Goal: Transaction & Acquisition: Book appointment/travel/reservation

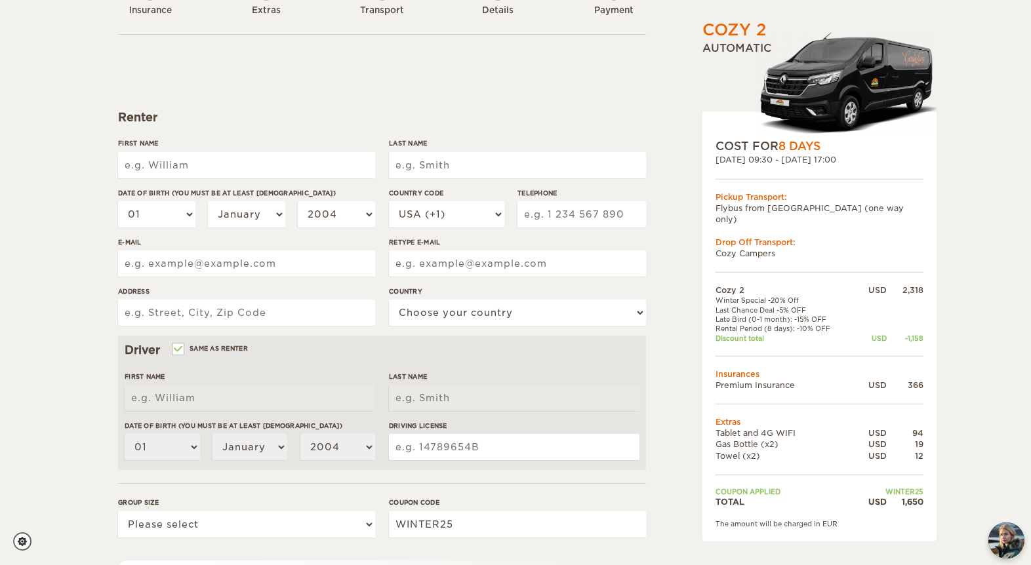
scroll to position [105, 0]
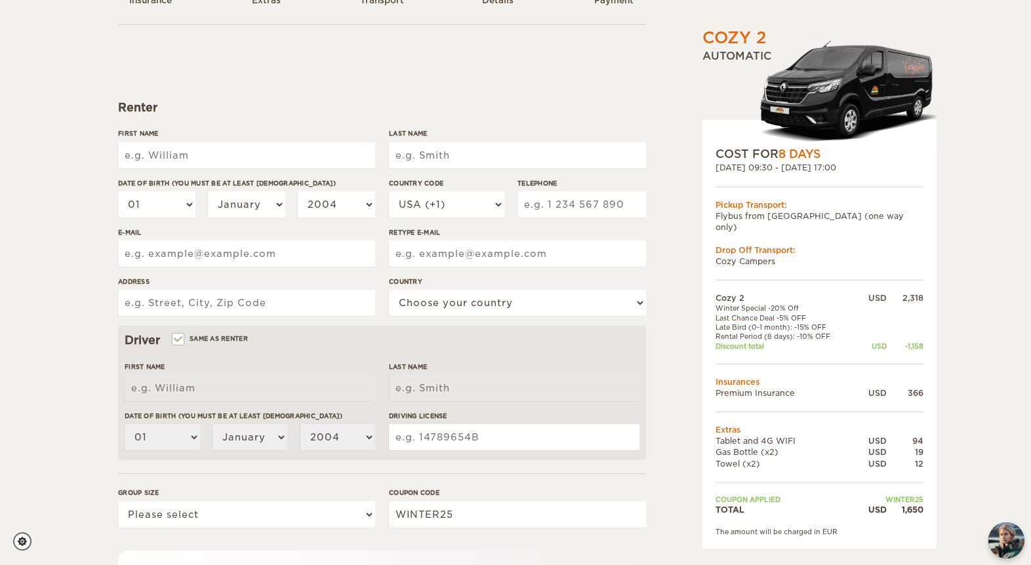
click at [210, 160] on input "First Name" at bounding box center [246, 155] width 257 height 26
type input "Anachristina"
type input "Morino"
type input "8059782430"
type input "[EMAIL_ADDRESS][DOMAIN_NAME]"
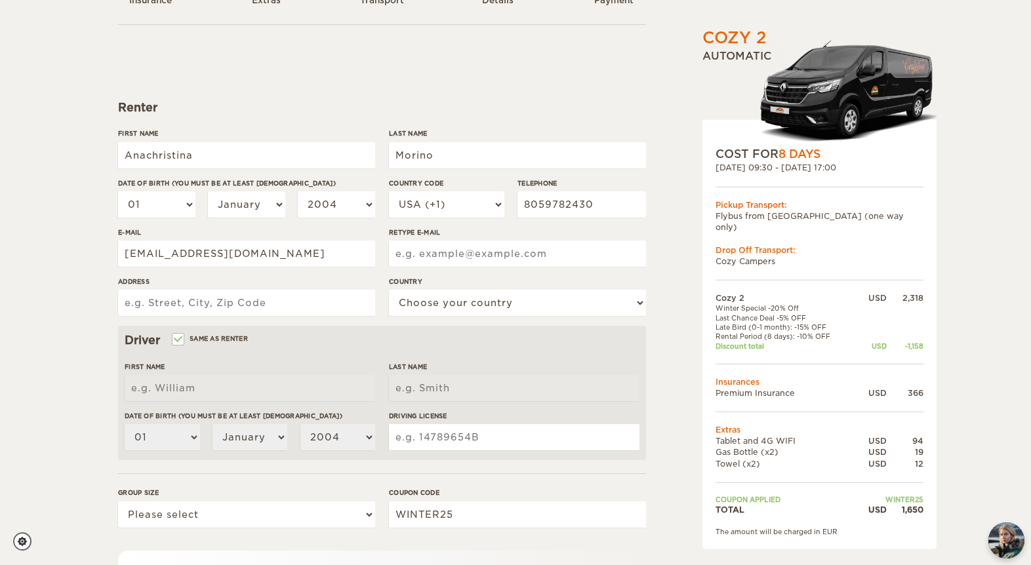
type input "[EMAIL_ADDRESS][DOMAIN_NAME]"
type input "[STREET_ADDRESS]"
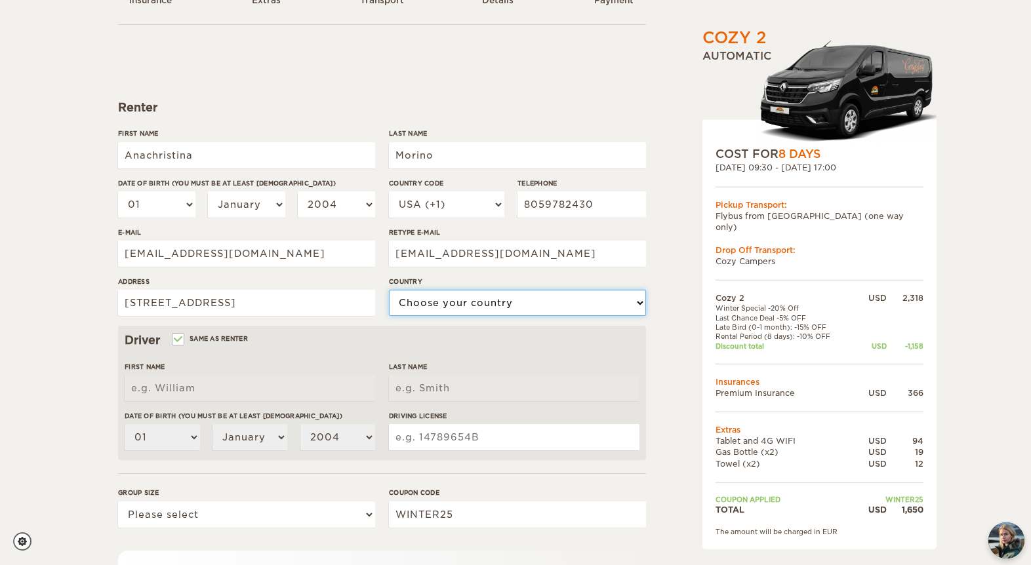
select select "222"
type input "Anachristina"
type input "Morino"
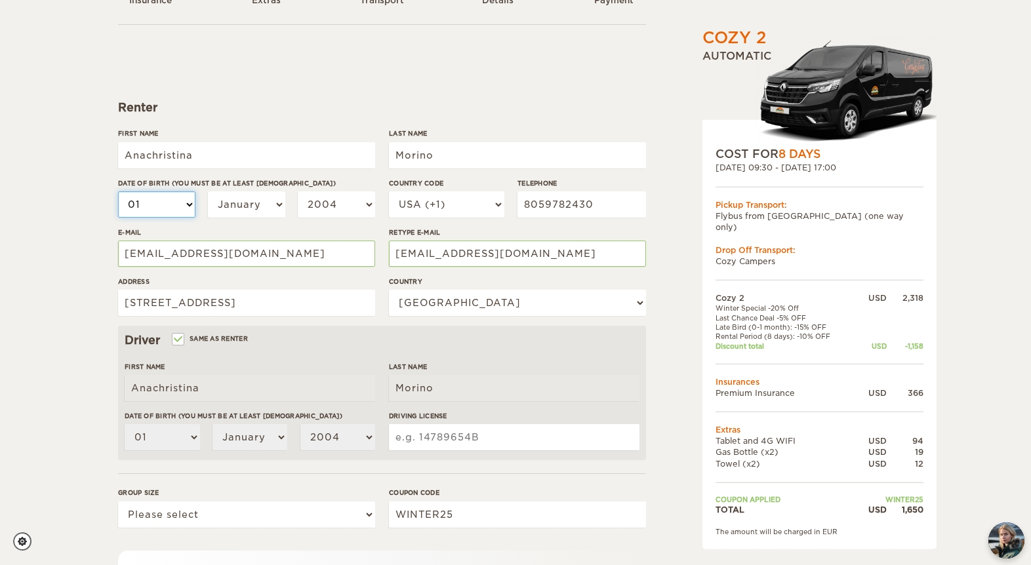
click at [182, 201] on select "01 02 03 04 05 06 07 08 09 10 11 12 13 14 15 16 17 18 19 20 21 22 23 24 25 26 2…" at bounding box center [156, 205] width 77 height 26
select select "27"
click at [118, 192] on select "01 02 03 04 05 06 07 08 09 10 11 12 13 14 15 16 17 18 19 20 21 22 23 24 25 26 2…" at bounding box center [156, 205] width 77 height 26
select select "27"
click at [236, 160] on input "Anachristina" at bounding box center [246, 155] width 257 height 26
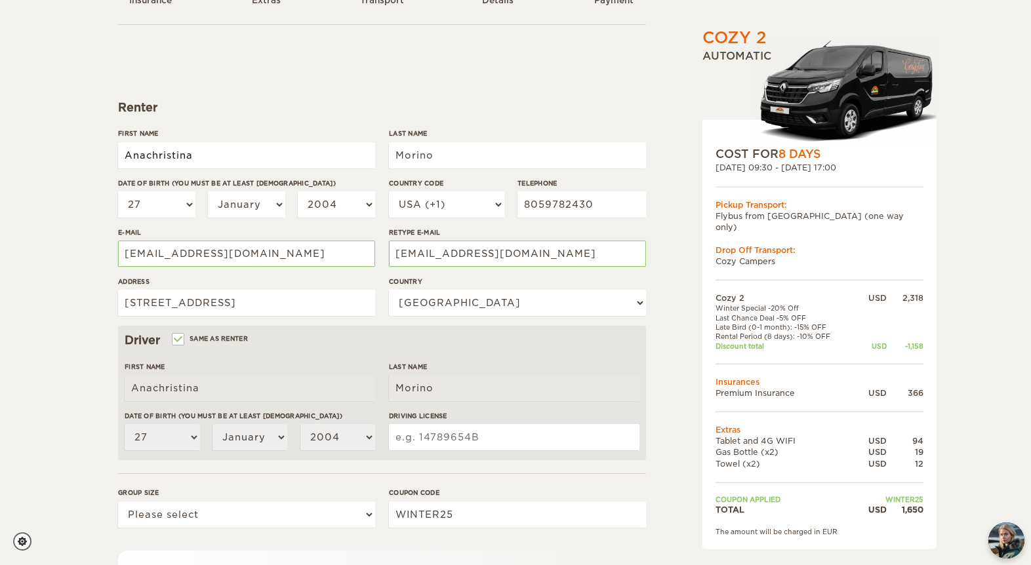
click at [236, 160] on input "Anachristina" at bounding box center [246, 155] width 257 height 26
type input "[PERSON_NAME]"
click at [423, 151] on input "Morino" at bounding box center [517, 155] width 257 height 26
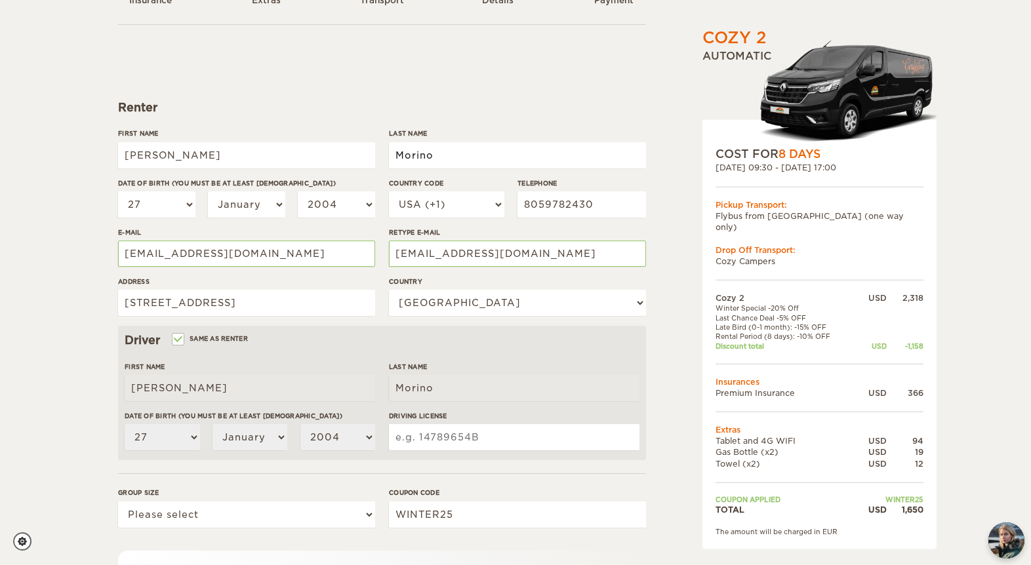
click at [423, 151] on input "Morino" at bounding box center [517, 155] width 257 height 26
type input "[PERSON_NAME]"
click at [266, 207] on select "January February March April May June July August September October November De…" at bounding box center [246, 205] width 77 height 26
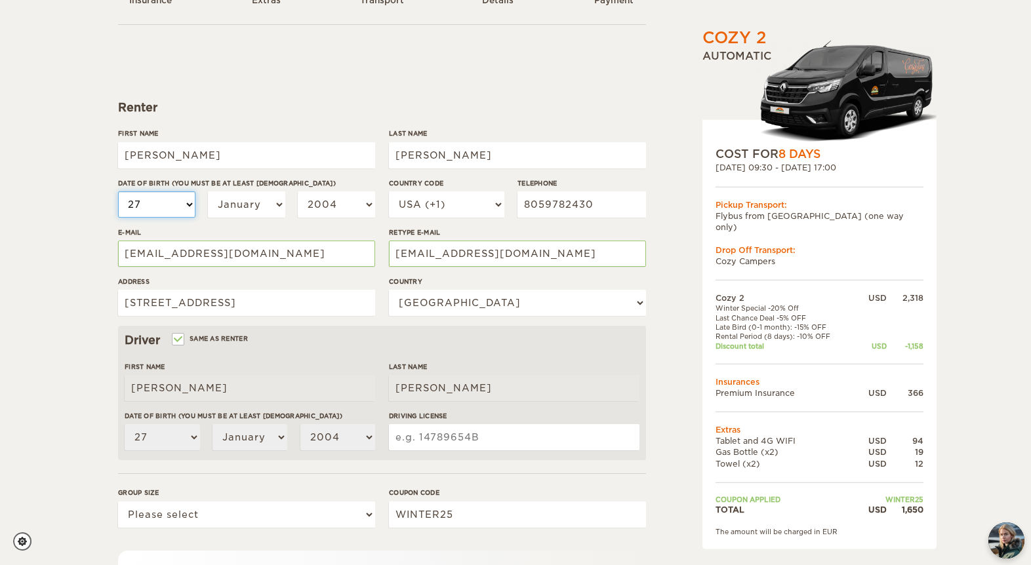
click at [157, 203] on select "01 02 03 04 05 06 07 08 09 10 11 12 13 14 15 16 17 18 19 20 21 22 23 24 25 26 2…" at bounding box center [156, 205] width 77 height 26
select select "20"
click at [118, 192] on select "01 02 03 04 05 06 07 08 09 10 11 12 13 14 15 16 17 18 19 20 21 22 23 24 25 26 2…" at bounding box center [156, 205] width 77 height 26
select select "20"
click at [250, 199] on select "January February March April May June July August September October November De…" at bounding box center [246, 205] width 77 height 26
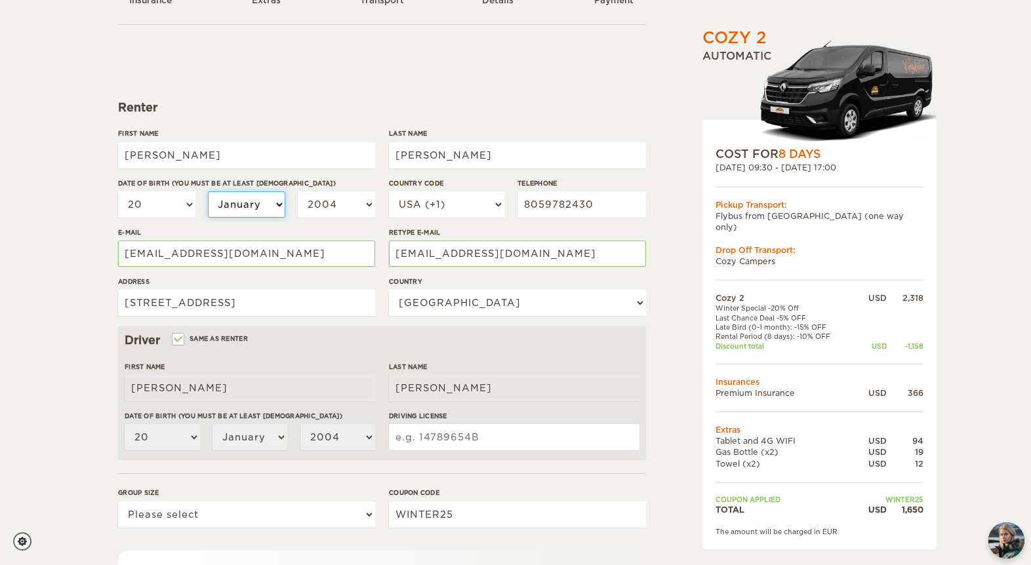
select select "04"
click at [208, 192] on select "January February March April May June July August September October November De…" at bounding box center [246, 205] width 77 height 26
select select "04"
click at [253, 203] on select "January February March April May June July August September October November De…" at bounding box center [246, 205] width 77 height 26
select select "03"
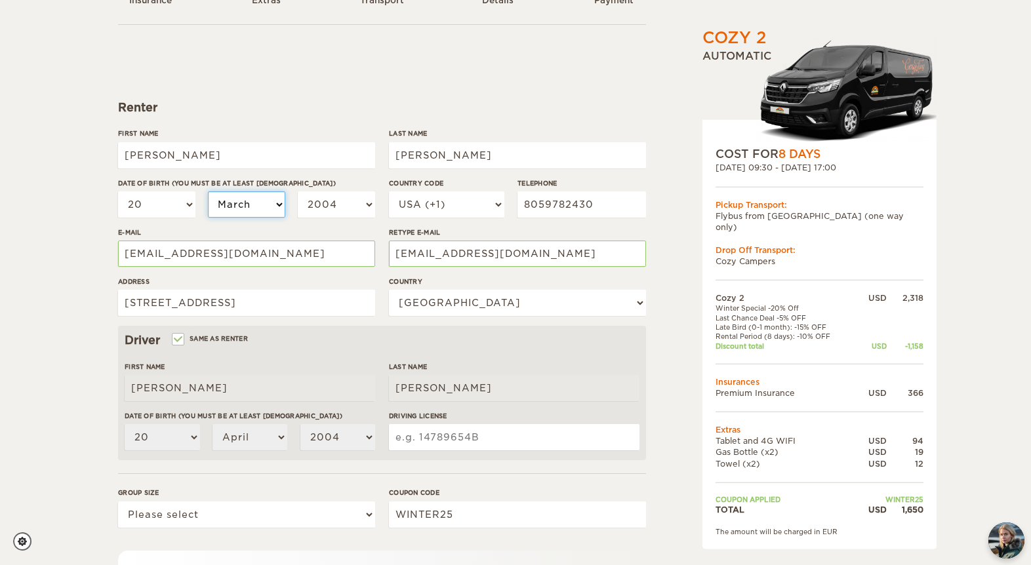
click at [208, 192] on select "January February March April May June July August September October November De…" at bounding box center [246, 205] width 77 height 26
select select "03"
click at [321, 209] on select "2004 2003 2002 2001 2000 1999 1998 1997 1996 1995 1994 1993 1992 1991 1990 1989…" at bounding box center [336, 205] width 77 height 26
select select "1994"
click at [298, 192] on select "2004 2003 2002 2001 2000 1999 1998 1997 1996 1995 1994 1993 1992 1991 1990 1989…" at bounding box center [336, 205] width 77 height 26
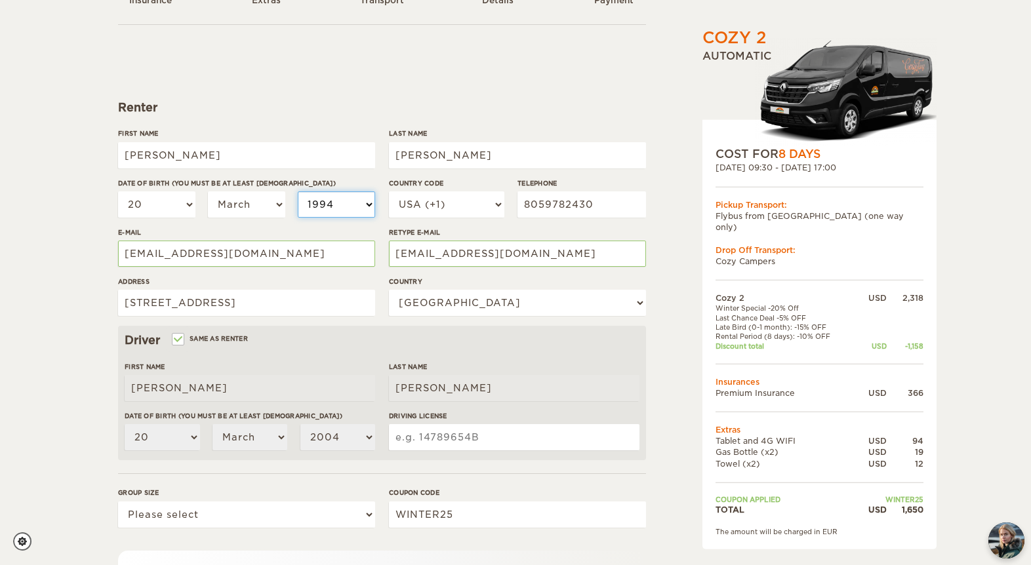
select select "1994"
click at [571, 206] on input "8059782430" at bounding box center [582, 205] width 129 height 26
type input "9496775493"
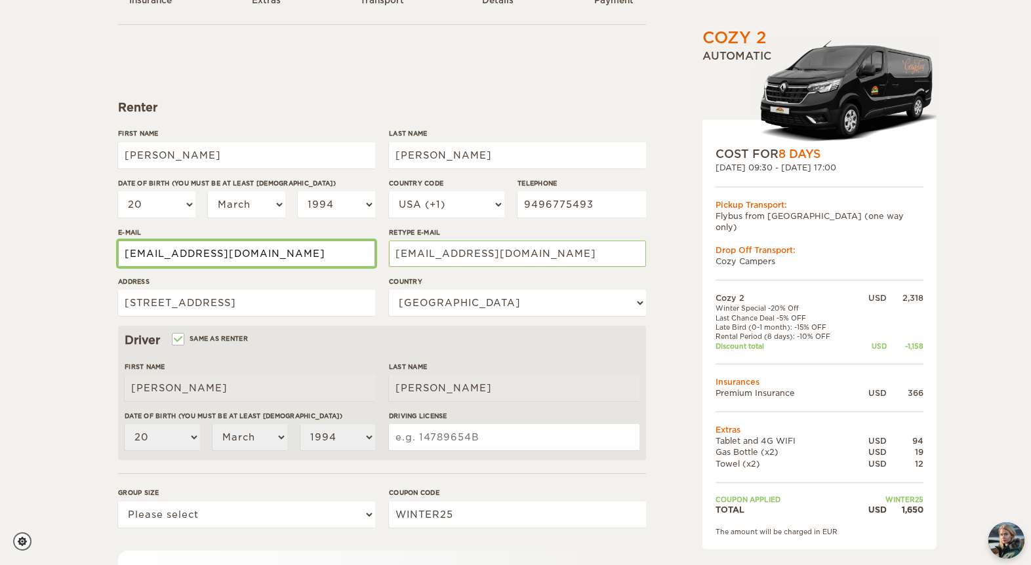
click at [235, 253] on input "[EMAIL_ADDRESS][DOMAIN_NAME]" at bounding box center [246, 254] width 257 height 26
type input "[PERSON_NAME][EMAIL_ADDRESS][DOMAIN_NAME]"
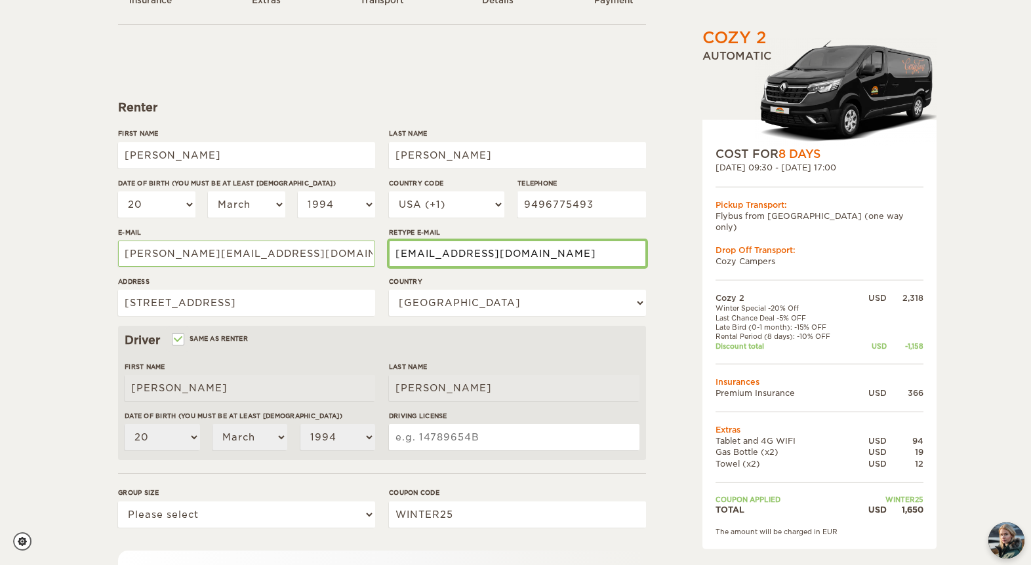
click at [449, 257] on input "[EMAIL_ADDRESS][DOMAIN_NAME]" at bounding box center [517, 254] width 257 height 26
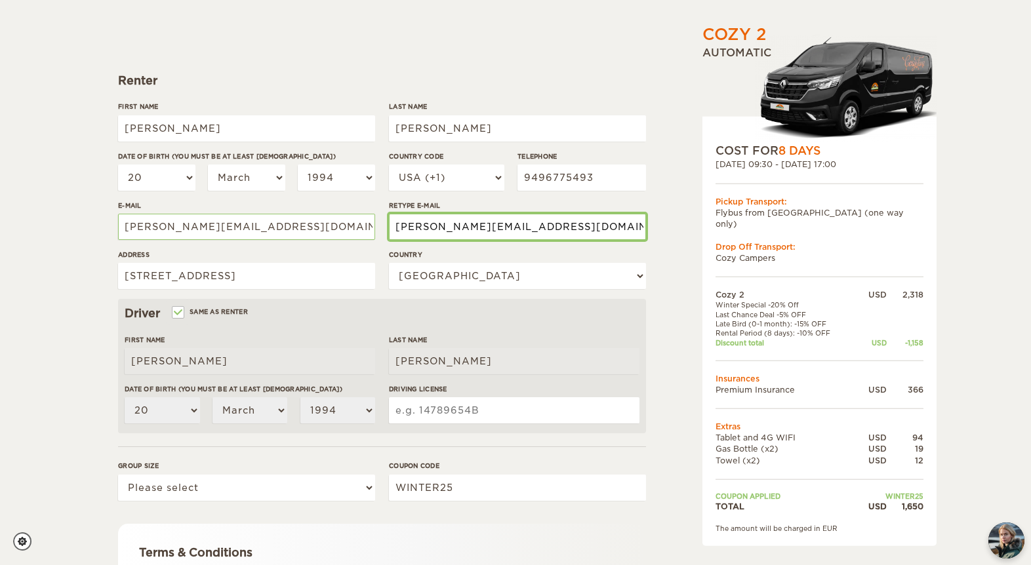
scroll to position [137, 0]
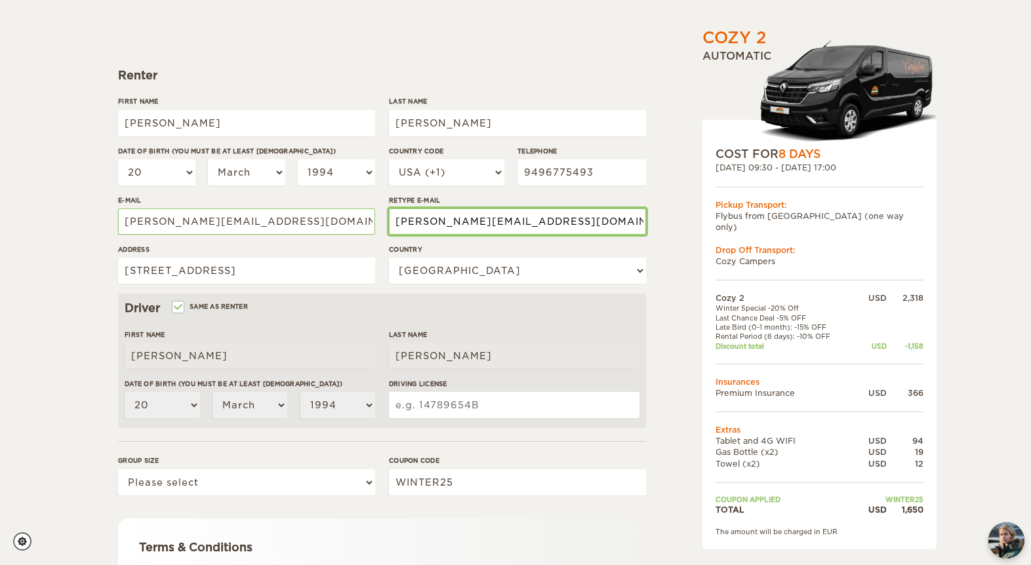
type input "[PERSON_NAME][EMAIL_ADDRESS][DOMAIN_NAME]"
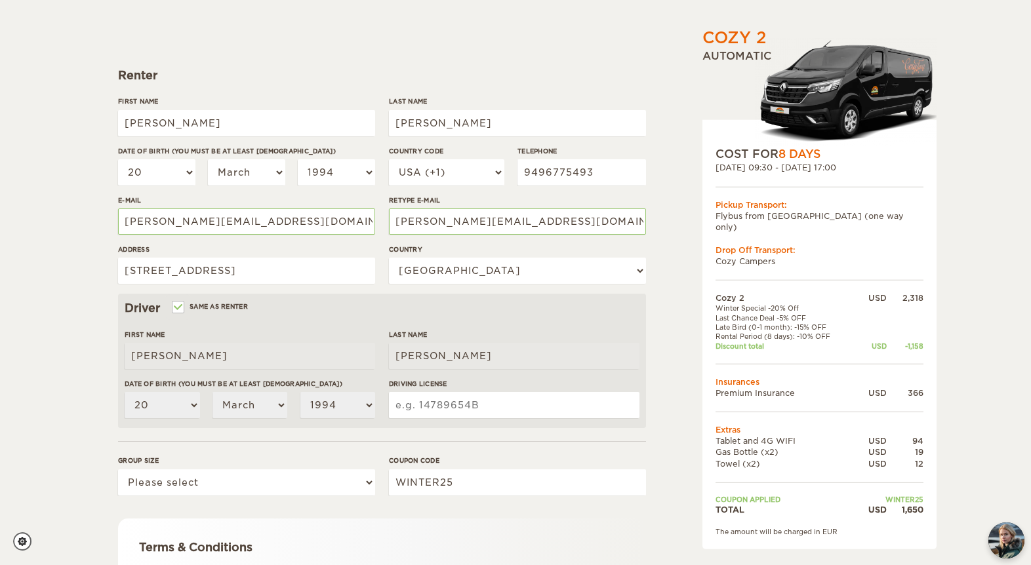
click at [427, 413] on input "Driving License" at bounding box center [514, 405] width 251 height 26
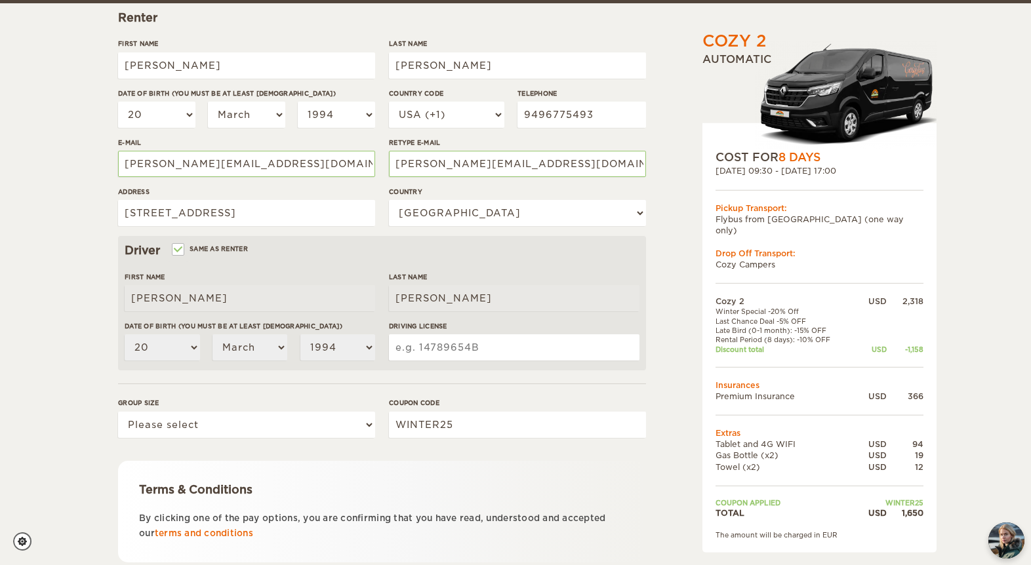
scroll to position [198, 0]
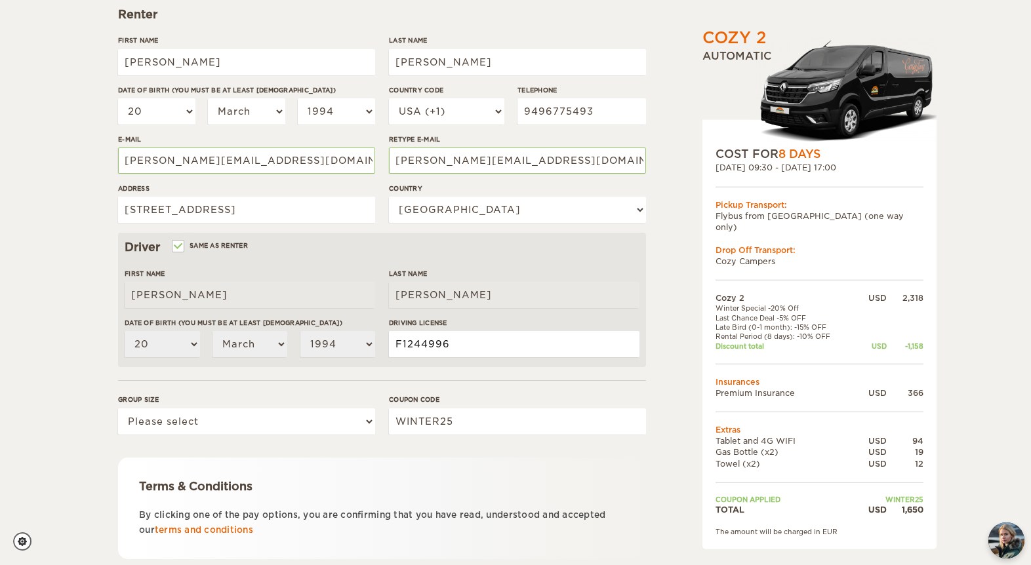
type input "F1244996"
click at [228, 424] on select "Please select 1 2" at bounding box center [246, 422] width 257 height 26
select select "2"
click at [118, 409] on select "Please select 1 2" at bounding box center [246, 422] width 257 height 26
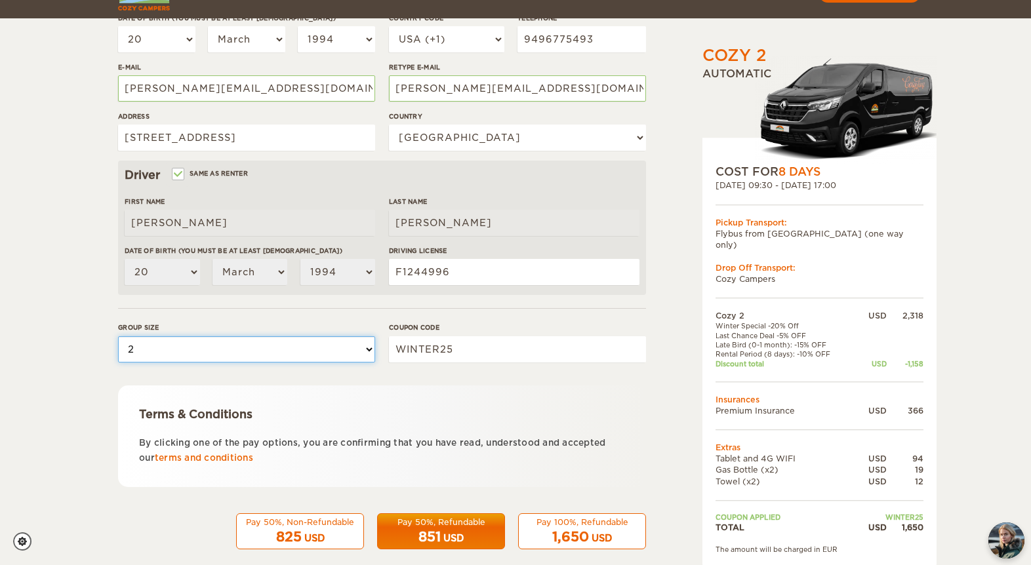
scroll to position [288, 0]
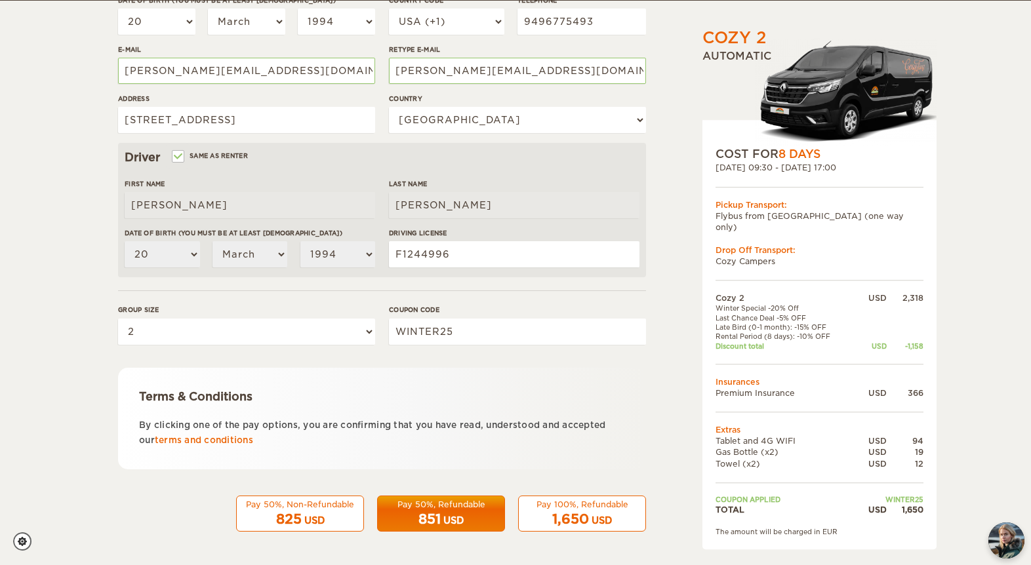
click at [582, 510] on div "1,650 USD" at bounding box center [582, 519] width 111 height 19
click at [545, 508] on div "Pay 100%, Refundable" at bounding box center [582, 504] width 111 height 11
click at [287, 509] on div "Pay 50%, Non-Refundable" at bounding box center [300, 504] width 111 height 11
click at [563, 496] on button "Pay 100%, Refundable 1,650 USD" at bounding box center [582, 514] width 128 height 37
click at [568, 508] on div "Pay 100%, Refundable" at bounding box center [582, 504] width 111 height 11
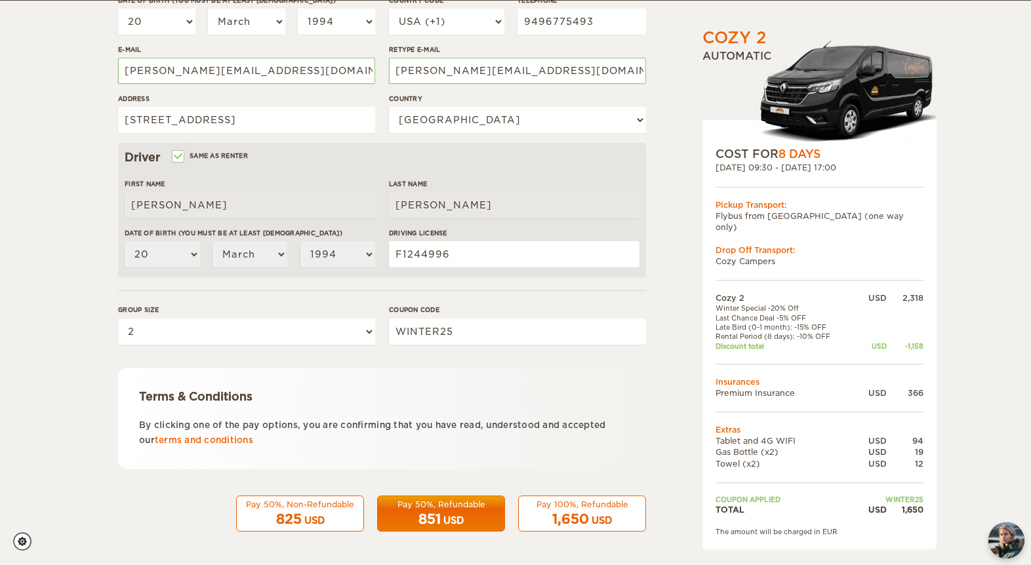
click at [582, 516] on span "1,650" at bounding box center [570, 520] width 37 height 16
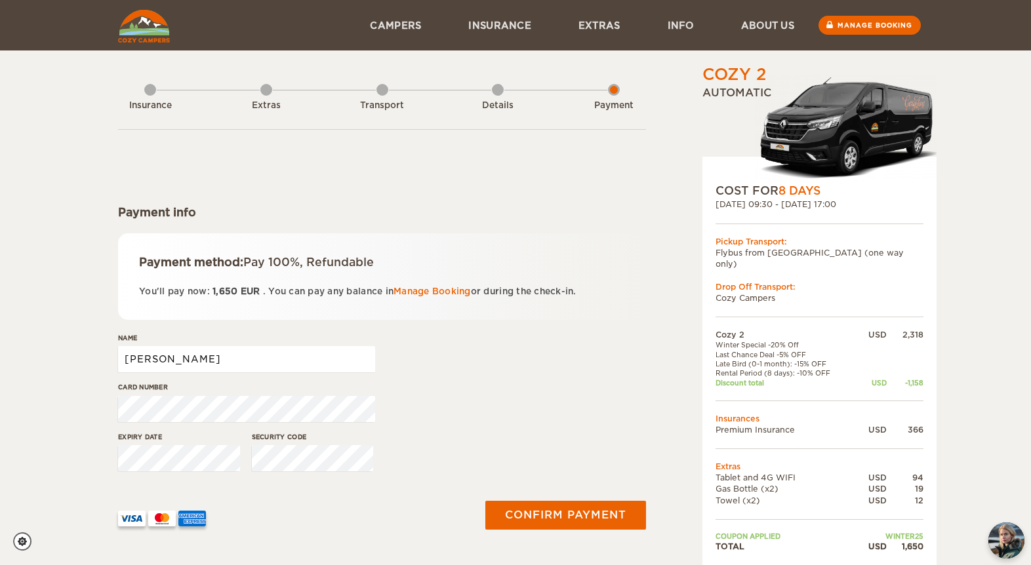
click at [253, 372] on input "[PERSON_NAME]" at bounding box center [246, 359] width 257 height 26
type input "[PERSON_NAME]"
click at [500, 394] on div "Card number" at bounding box center [382, 406] width 528 height 49
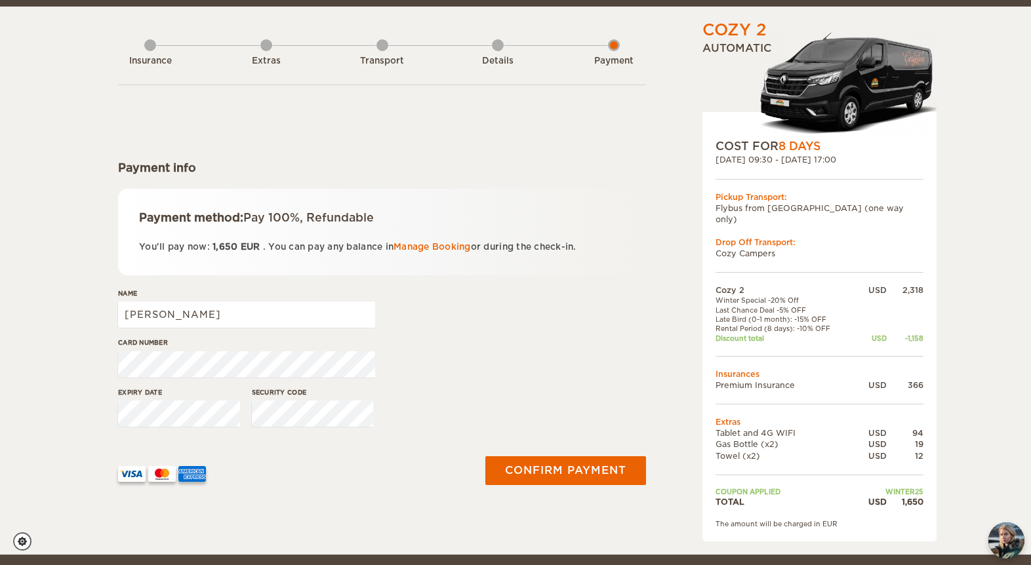
scroll to position [50, 0]
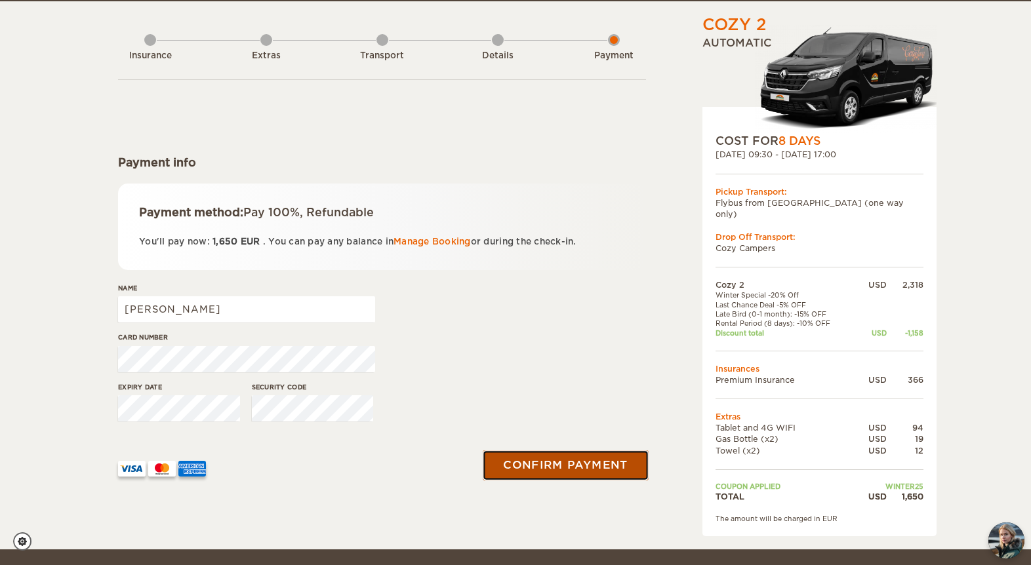
click at [560, 466] on button "Confirm payment" at bounding box center [565, 466] width 165 height 30
